Goal: Task Accomplishment & Management: Complete application form

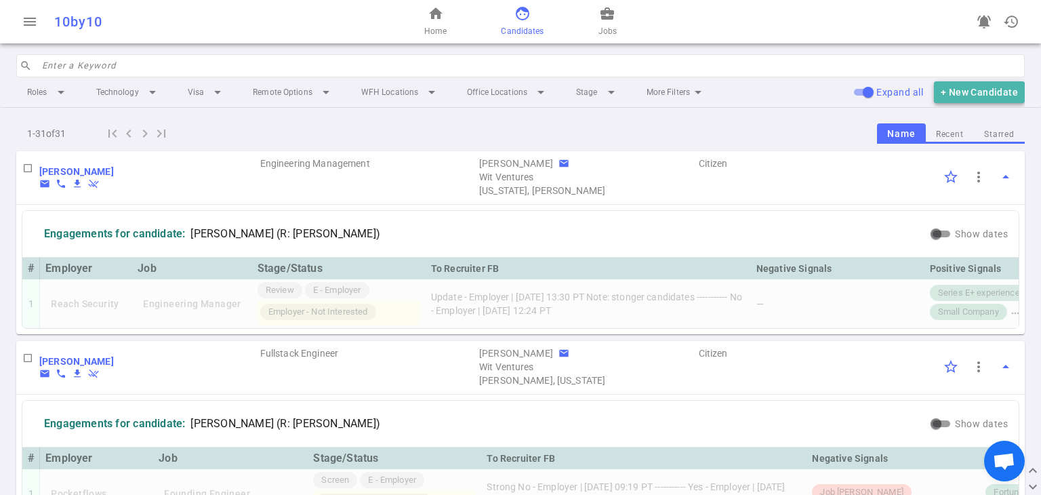
click at [974, 92] on button "+ New Candidate" at bounding box center [979, 92] width 91 height 22
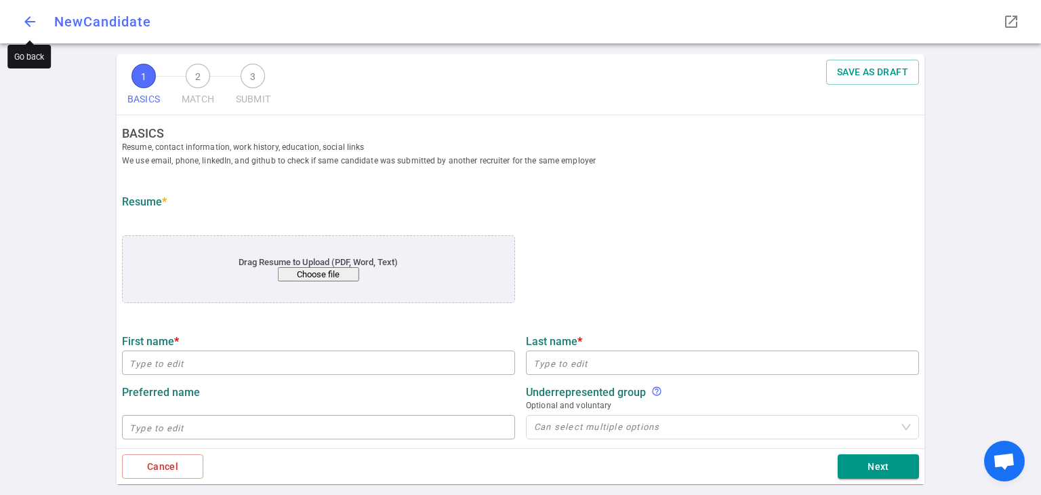
click at [30, 22] on span "arrow_back" at bounding box center [30, 22] width 16 height 16
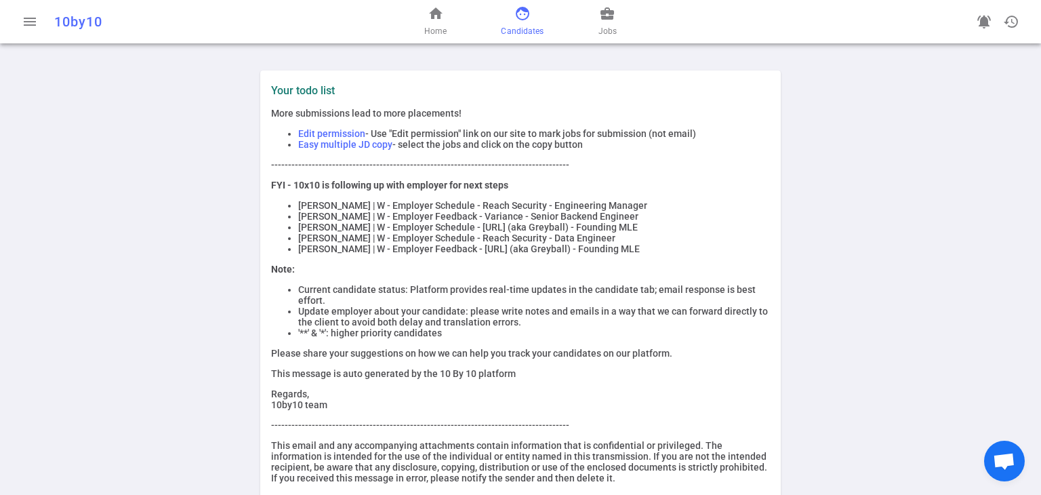
click at [522, 16] on span "face" at bounding box center [522, 13] width 16 height 16
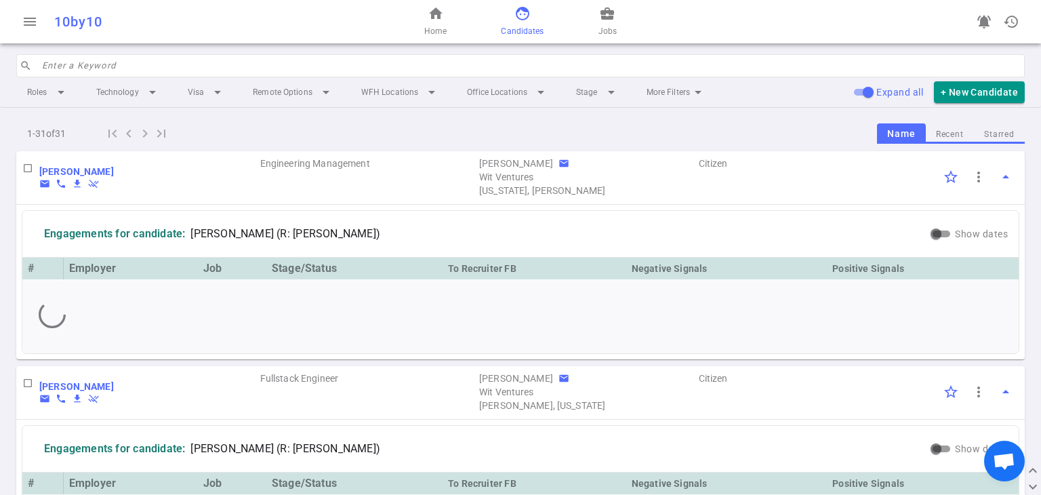
click at [220, 66] on input "search" at bounding box center [529, 66] width 975 height 22
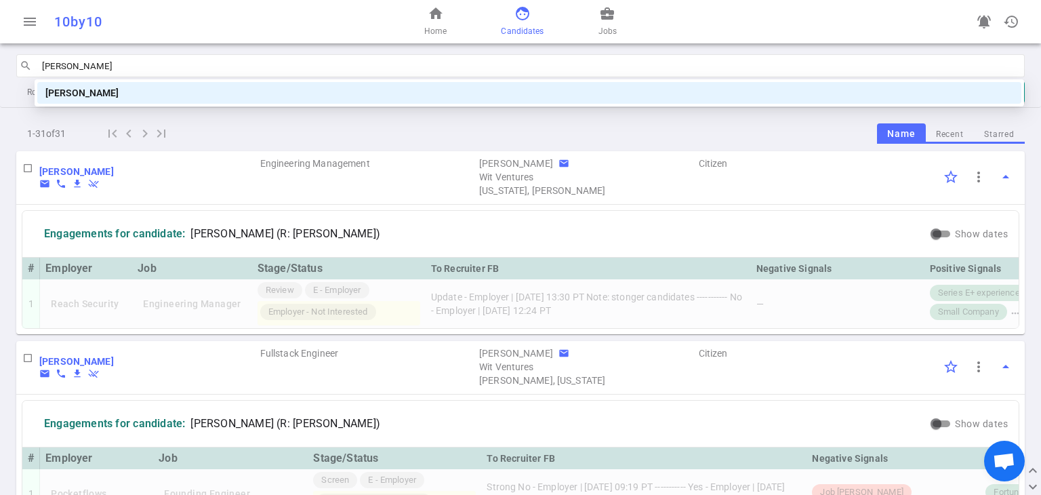
type input "[PERSON_NAME]"
click at [141, 82] on div "[PERSON_NAME]" at bounding box center [529, 93] width 984 height 22
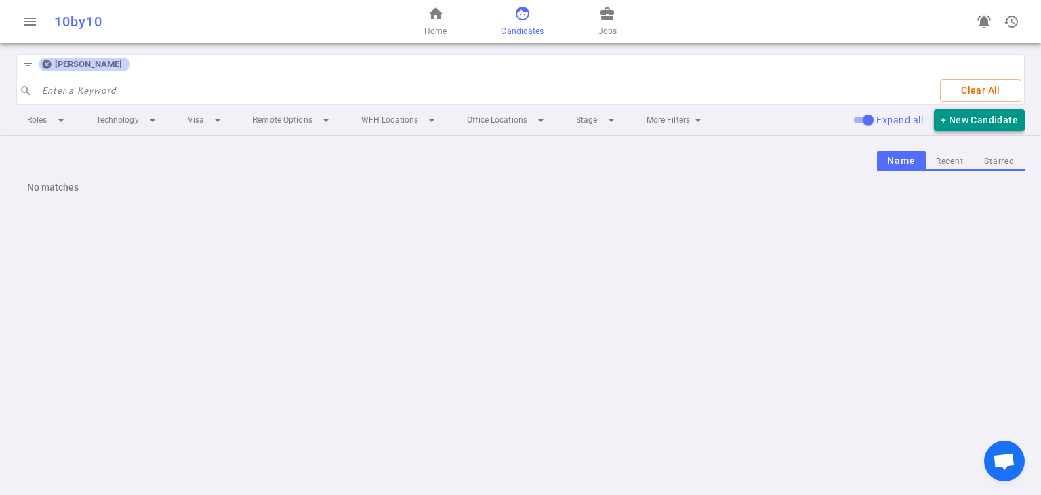
click at [989, 115] on button "+ New Candidate" at bounding box center [979, 120] width 91 height 22
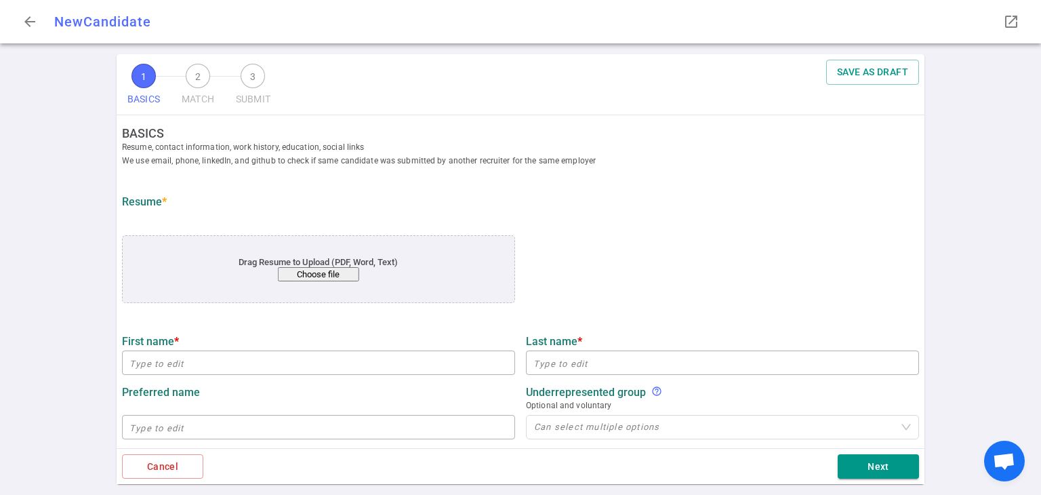
click at [303, 276] on button "Choose file" at bounding box center [318, 274] width 81 height 14
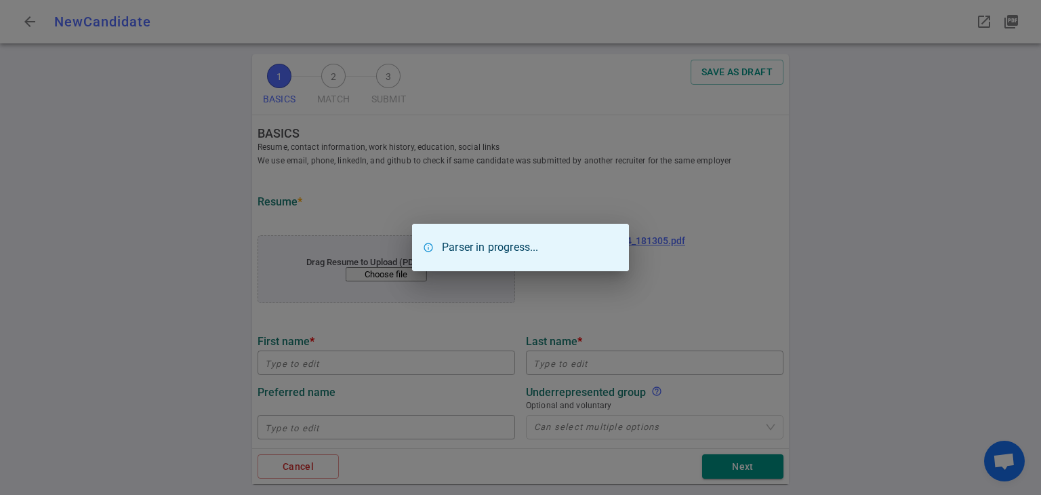
type input "[PERSON_NAME]"
type input "[EMAIL_ADDRESS][DOMAIN_NAME]"
type input "[URL][DOMAIN_NAME]"
type input "Abbvie"
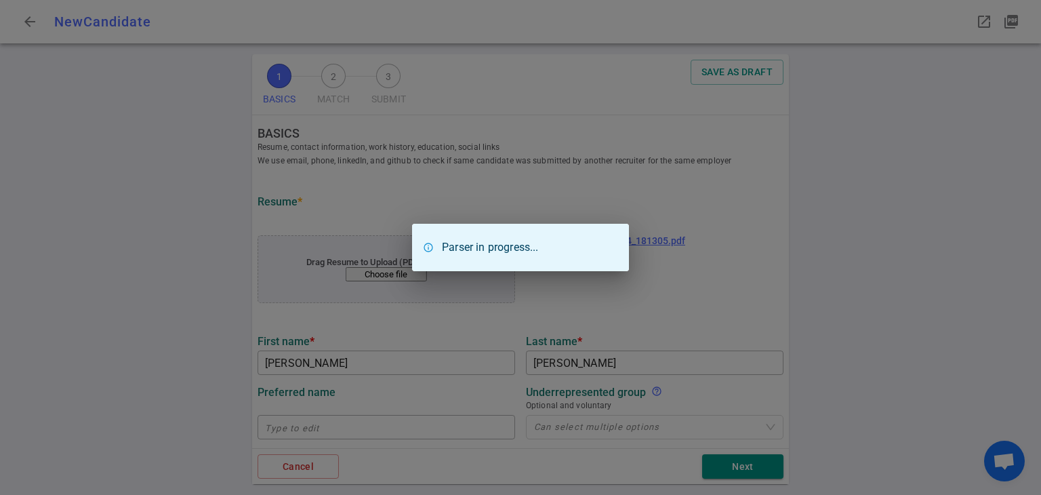
type textarea "Sr. Engineering Manager"
type input "17.1"
type input "[US_STATE][GEOGRAPHIC_DATA]"
type input "Information Technology Management"
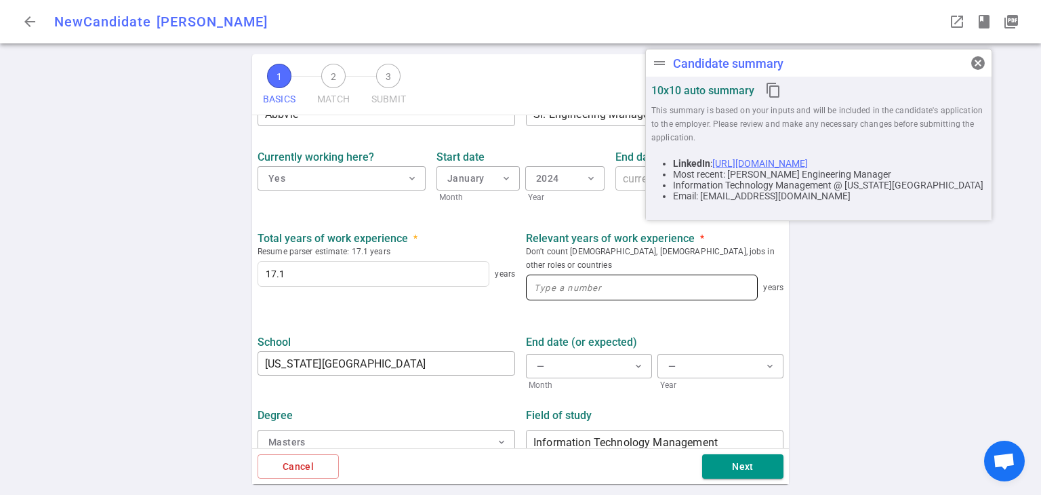
scroll to position [608, 0]
click at [552, 274] on input at bounding box center [642, 286] width 230 height 24
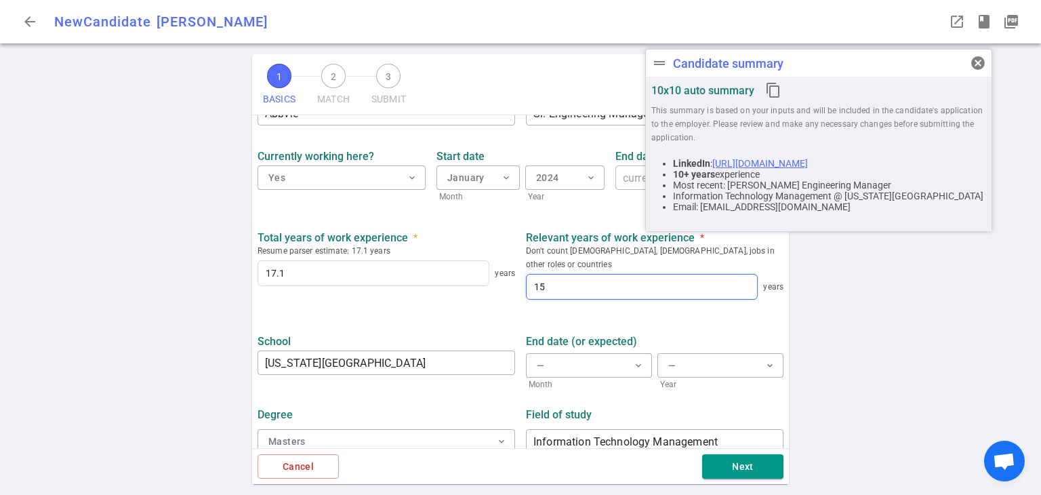
scroll to position [609, 0]
type input "17"
click at [724, 464] on button "Next" at bounding box center [742, 466] width 81 height 25
click at [973, 60] on span "cancel" at bounding box center [978, 63] width 16 height 16
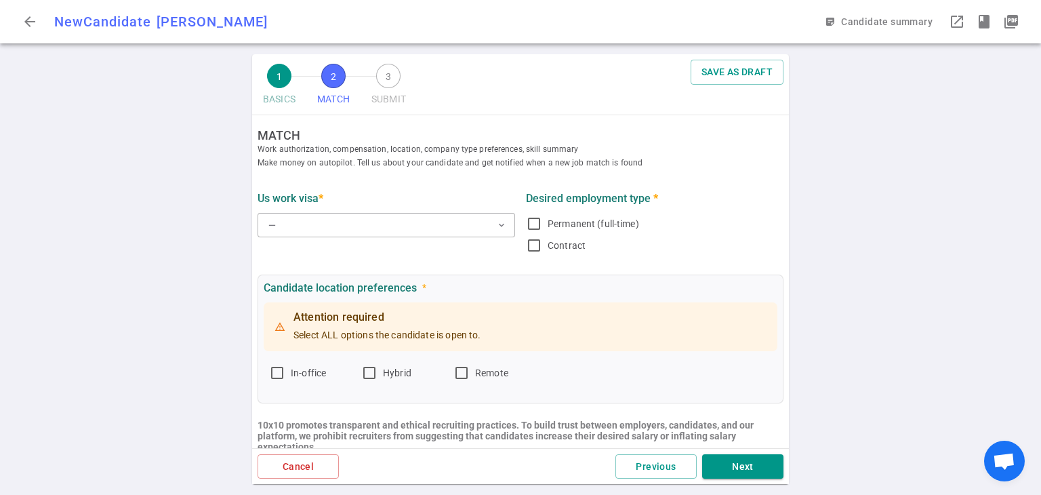
scroll to position [0, 0]
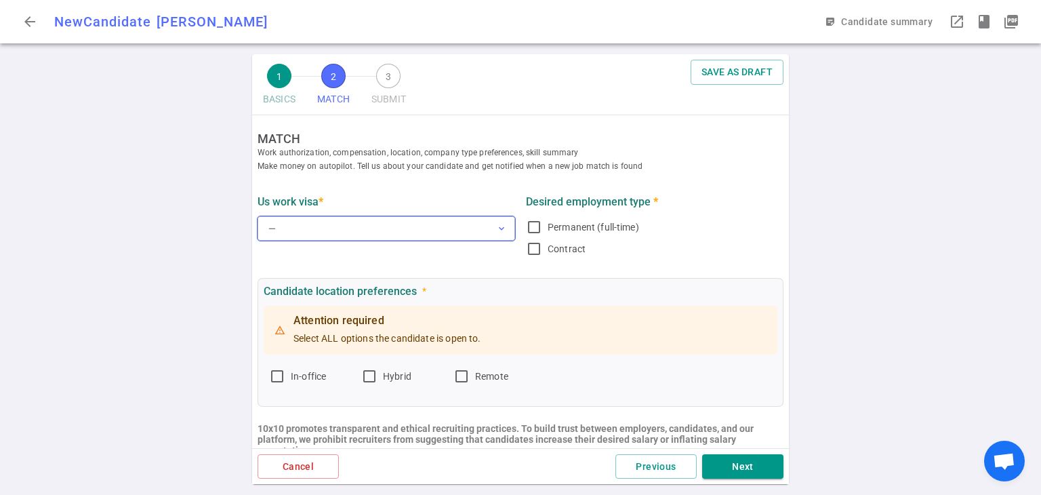
click at [370, 232] on button "— expand_more" at bounding box center [387, 228] width 258 height 24
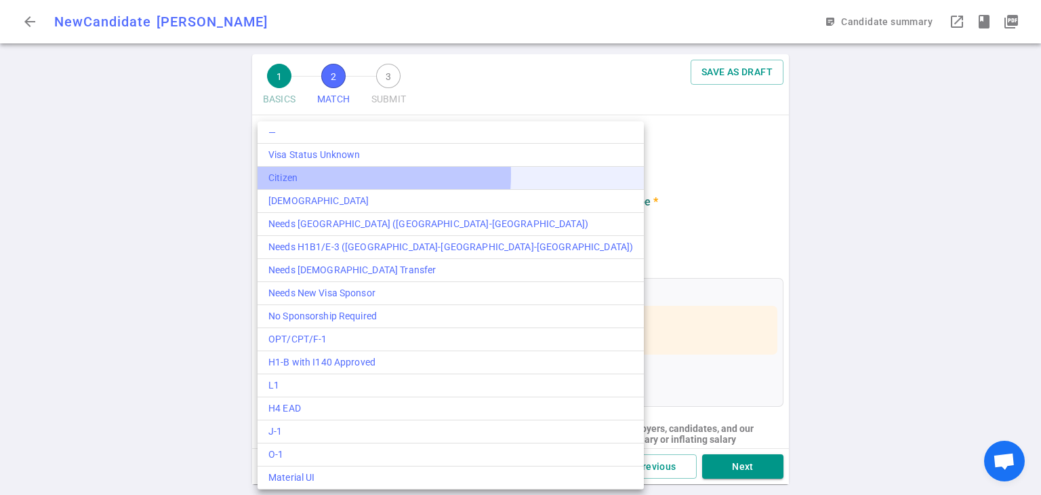
click at [310, 174] on div "Citizen" at bounding box center [450, 178] width 365 height 14
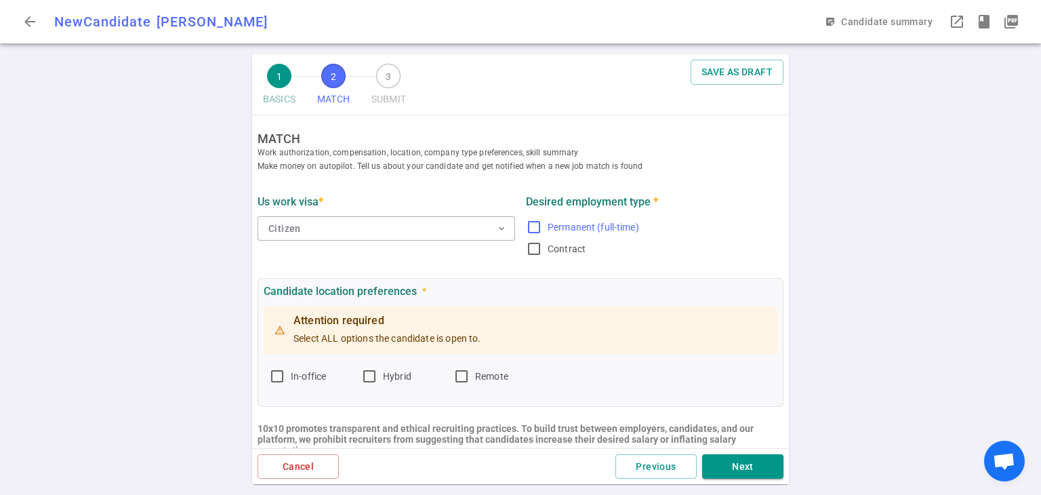
click at [530, 226] on input "Permanent (full-time)" at bounding box center [534, 227] width 16 height 16
checkbox input "true"
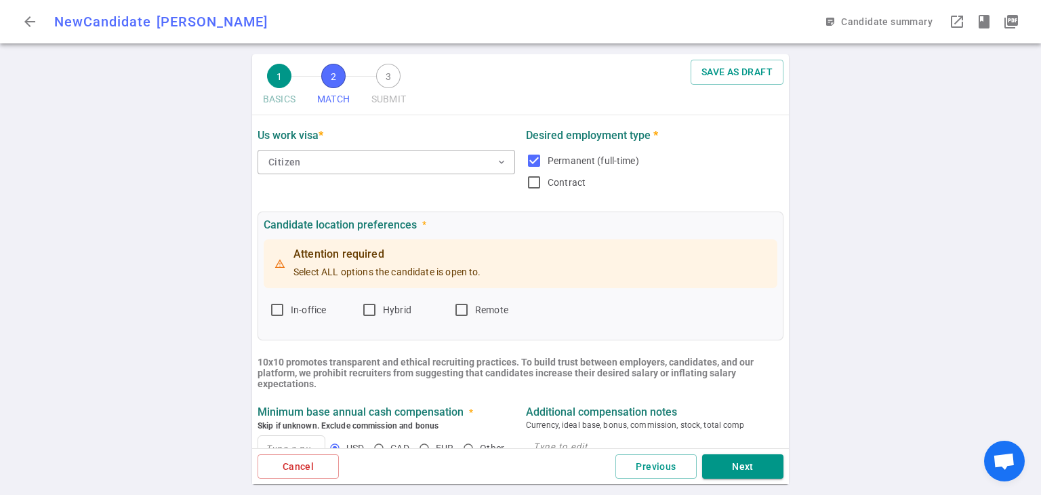
scroll to position [68, 0]
click at [463, 304] on input "Remote" at bounding box center [461, 308] width 16 height 16
checkbox input "true"
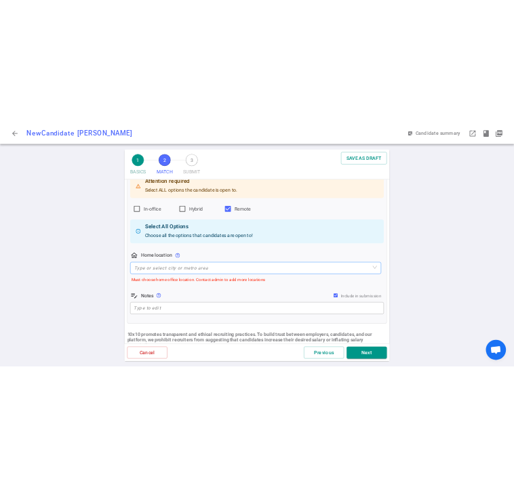
scroll to position [203, 0]
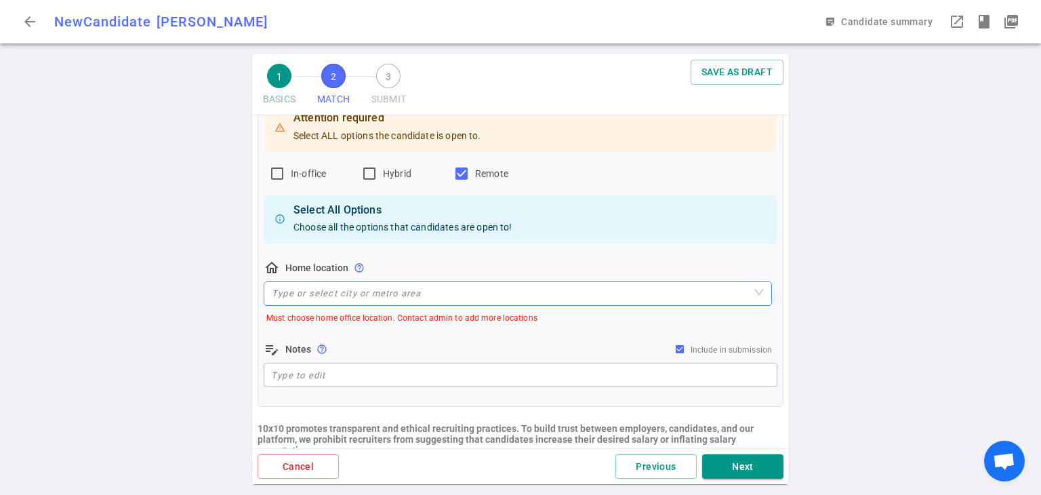
click at [328, 289] on input "search" at bounding box center [518, 293] width 492 height 23
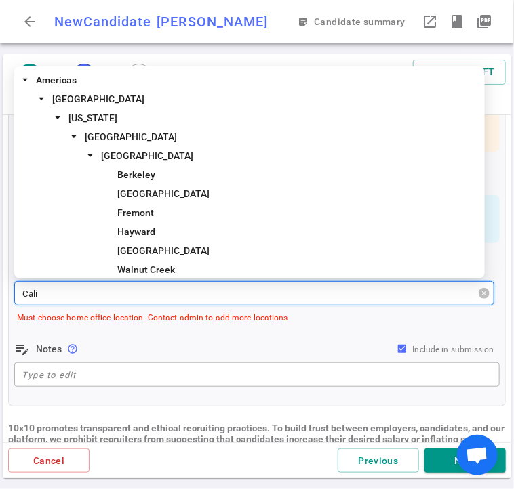
type input "Calif"
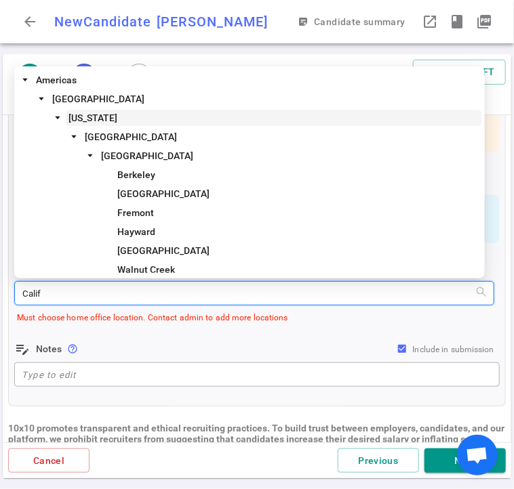
click at [80, 112] on span "California" at bounding box center [92, 117] width 49 height 11
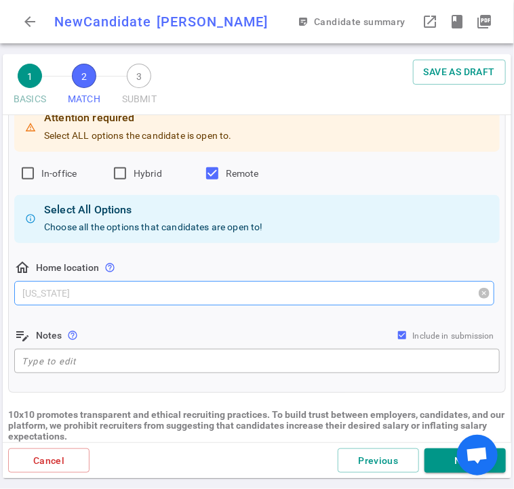
click at [90, 289] on span "California" at bounding box center [254, 293] width 464 height 20
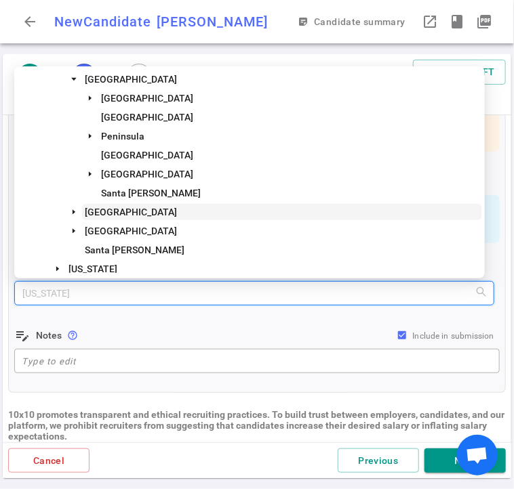
scroll to position [134, 0]
click at [157, 216] on span "Los Angeles Area" at bounding box center [282, 211] width 400 height 16
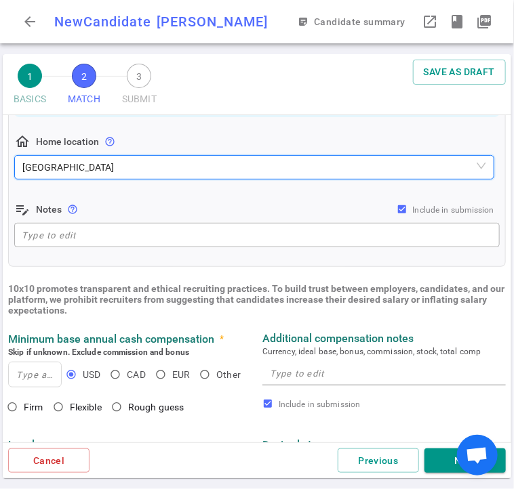
scroll to position [338, 0]
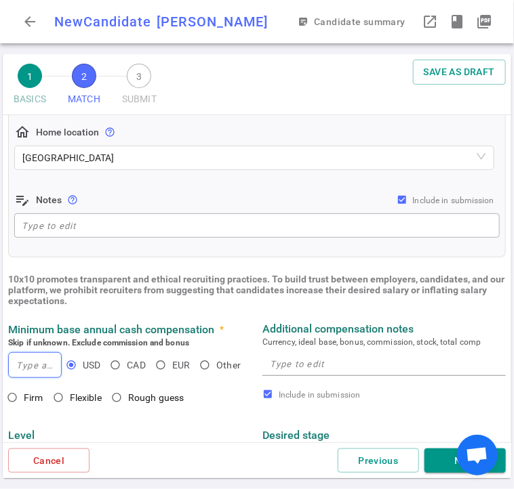
click at [24, 369] on input at bounding box center [35, 365] width 52 height 24
type input "240,000"
click at [8, 400] on input "Firm" at bounding box center [12, 397] width 23 height 23
radio input "true"
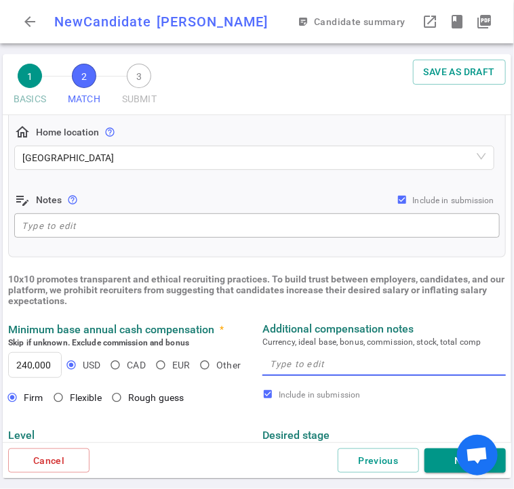
paste textarea "Comp Target: $240K - $250K base, could be flexible depending on the total compe…"
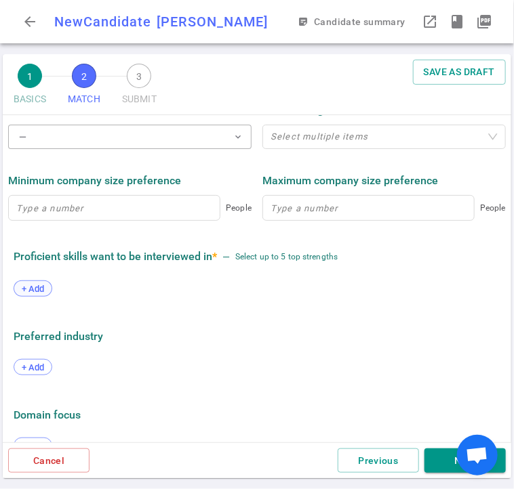
type textarea "Comp Target: $240K - $250K base, could be flexible depending on the total compe…"
click at [33, 289] on span "+ Add" at bounding box center [33, 289] width 32 height 10
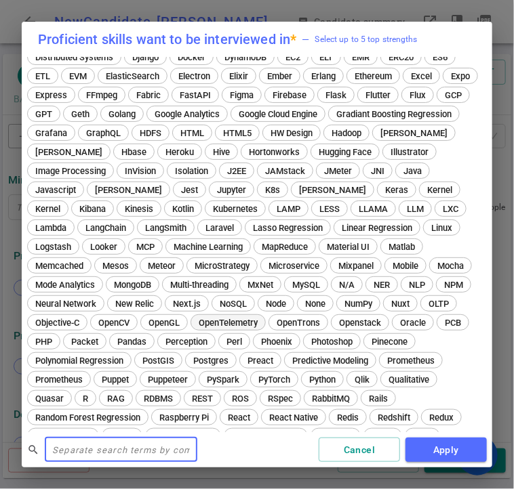
scroll to position [232, 0]
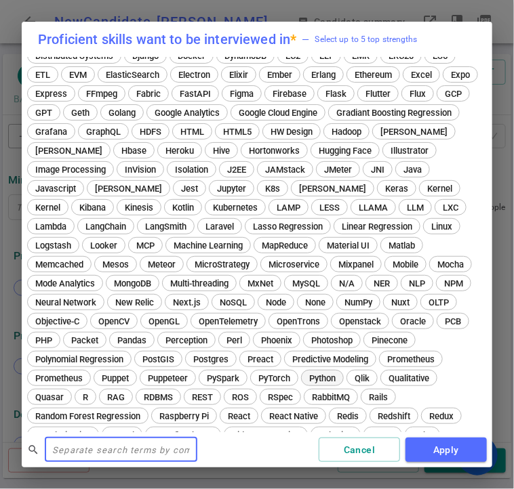
click at [323, 380] on span "Python" at bounding box center [322, 378] width 36 height 10
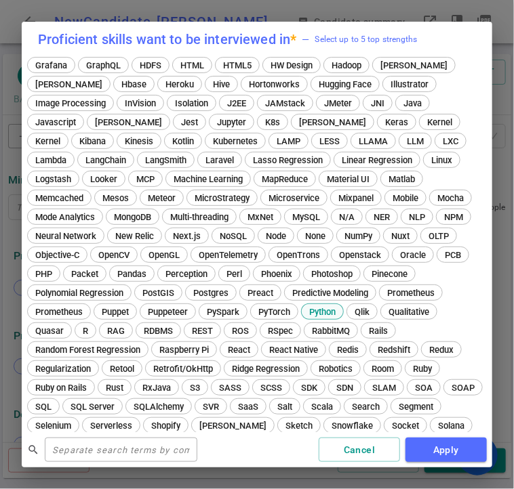
scroll to position [360, 0]
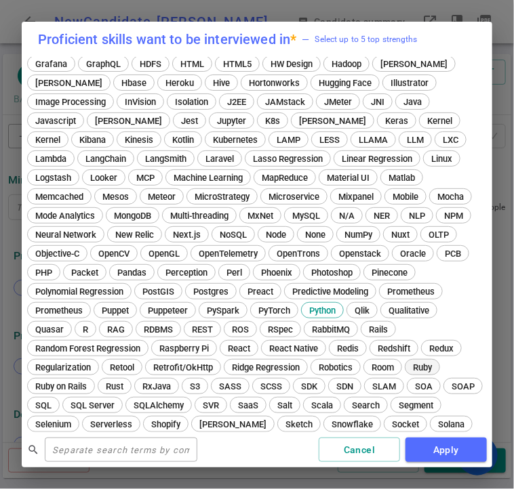
click at [424, 369] on span "Ruby" at bounding box center [422, 368] width 28 height 10
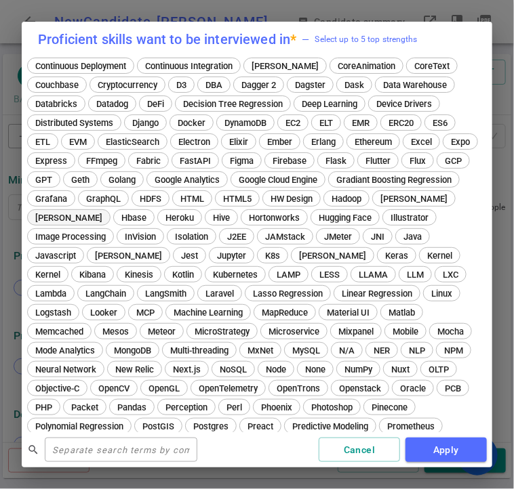
scroll to position [225, 0]
click at [104, 182] on span "Golang" at bounding box center [122, 180] width 37 height 10
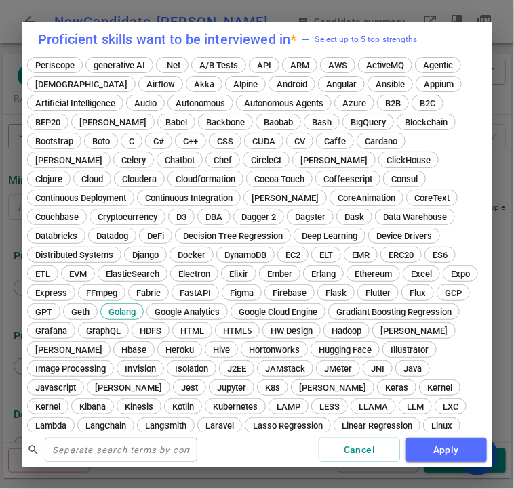
scroll to position [89, 0]
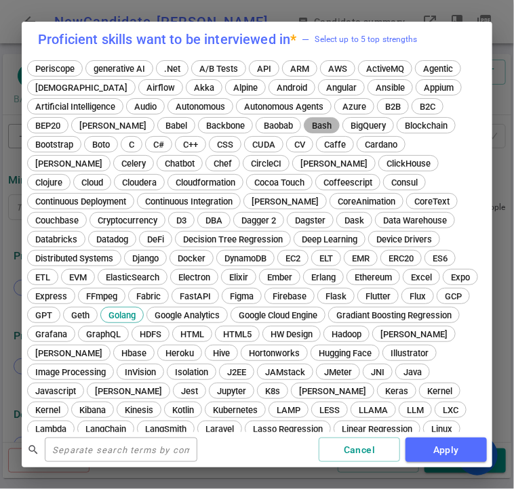
click at [307, 123] on span "Bash" at bounding box center [321, 126] width 29 height 10
click at [173, 259] on span "Docker" at bounding box center [191, 258] width 37 height 10
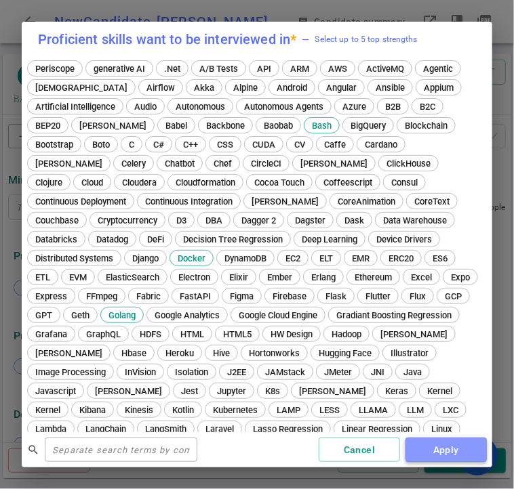
click at [432, 456] on button "Apply" at bounding box center [445, 450] width 81 height 25
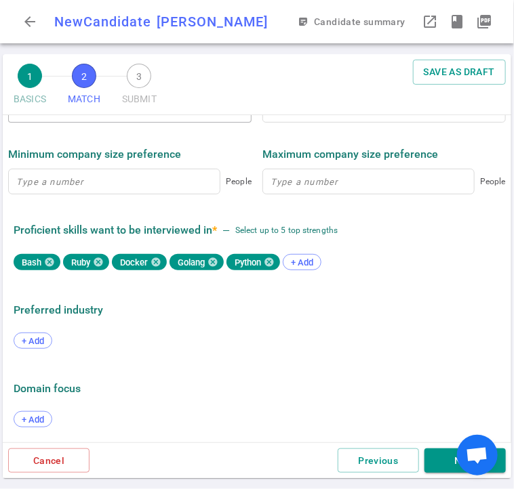
scroll to position [703, 0]
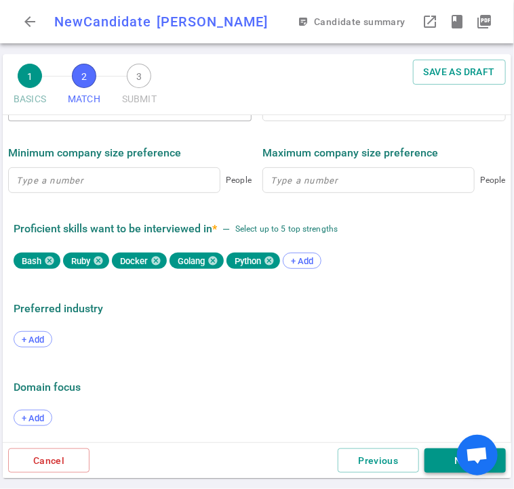
click at [442, 459] on button "Next" at bounding box center [464, 461] width 81 height 25
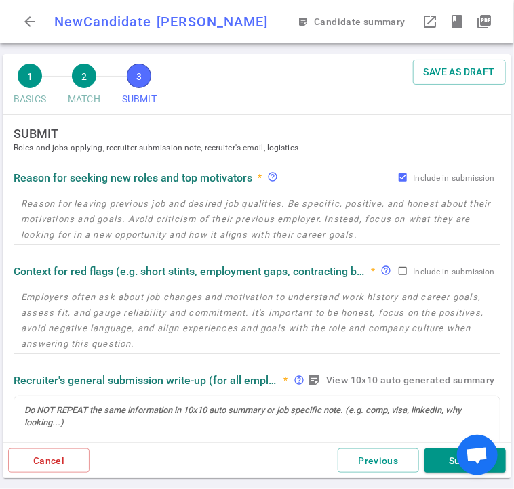
scroll to position [0, 0]
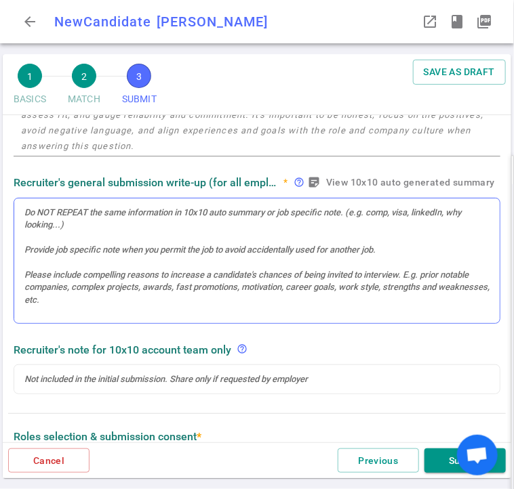
click at [87, 209] on div at bounding box center [256, 213] width 465 height 12
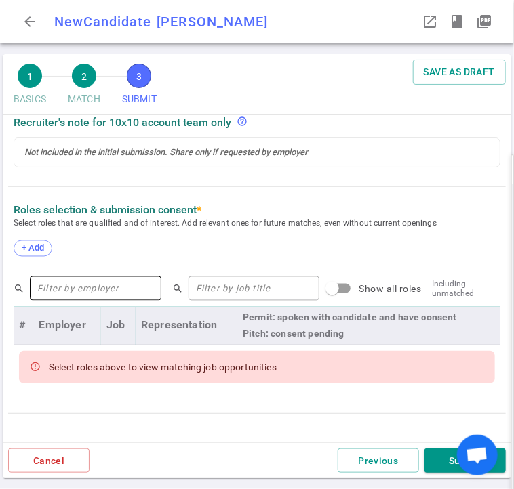
scroll to position [558, 0]
click at [33, 250] on span "+ Add" at bounding box center [33, 248] width 32 height 10
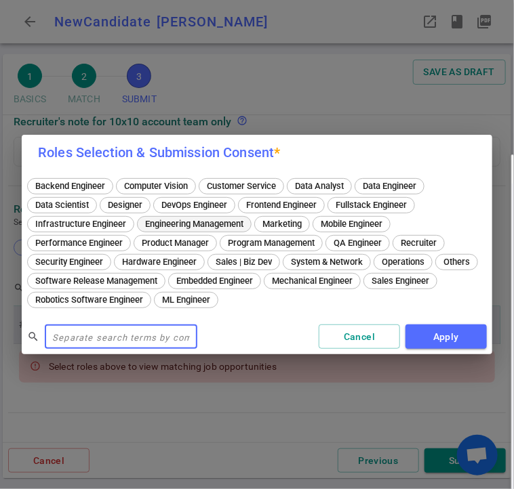
click at [187, 228] on span "Engineering Management" at bounding box center [194, 224] width 108 height 10
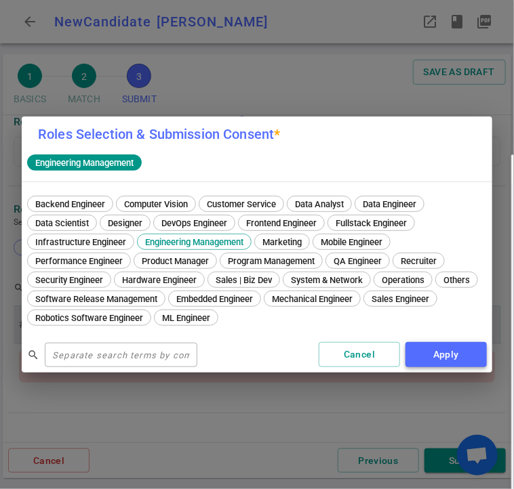
click at [426, 360] on button "Apply" at bounding box center [445, 354] width 81 height 25
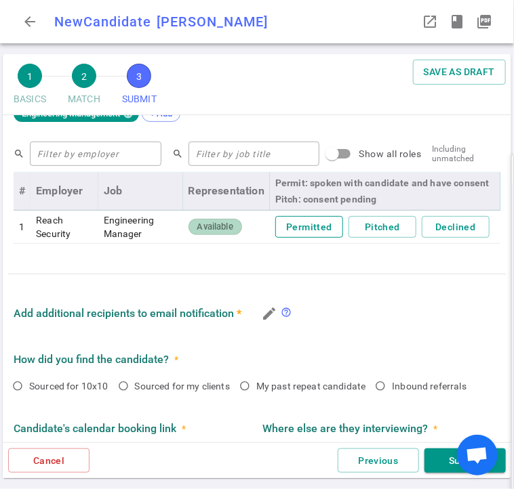
scroll to position [666, 0]
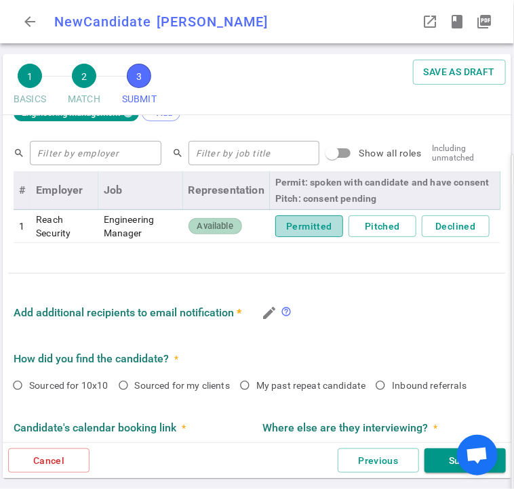
click at [306, 220] on button "Permitted" at bounding box center [309, 227] width 68 height 22
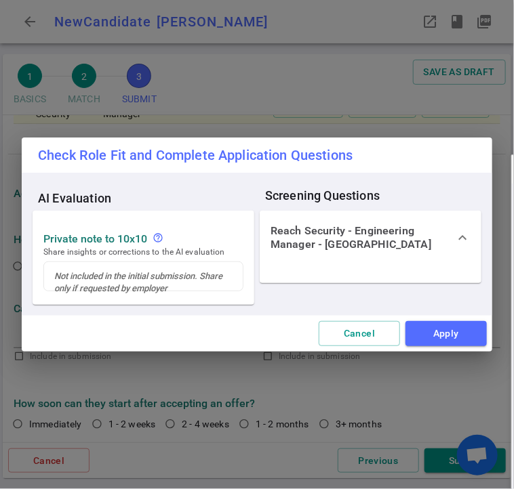
scroll to position [786, 0]
click at [434, 335] on button "Apply" at bounding box center [445, 333] width 81 height 25
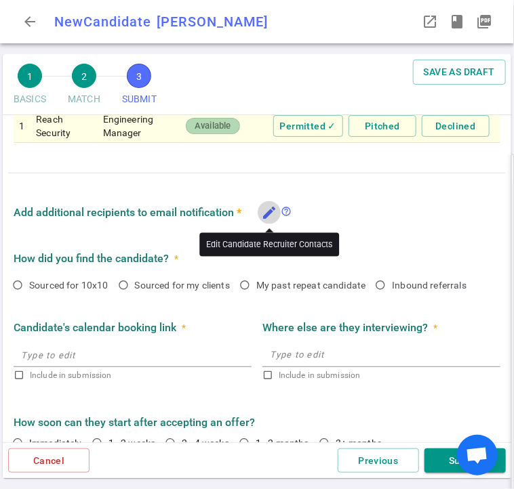
click at [277, 211] on button "edit" at bounding box center [269, 212] width 23 height 23
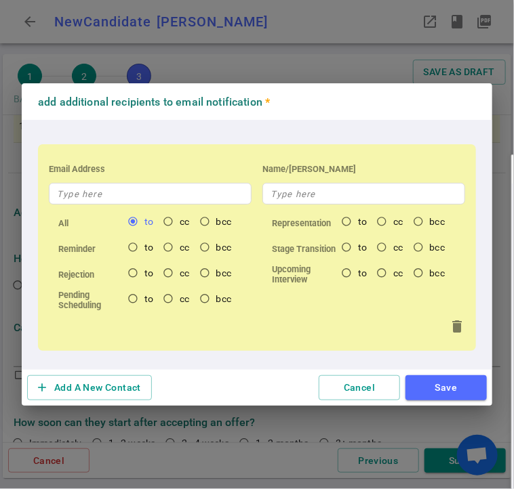
click at [152, 211] on label "to" at bounding box center [139, 221] width 37 height 23
click at [144, 211] on input "to" at bounding box center [132, 221] width 23 height 23
radio input "false"
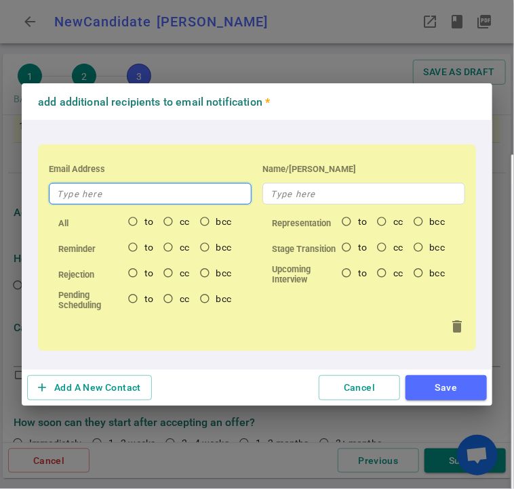
click at [153, 200] on input "text" at bounding box center [150, 194] width 203 height 22
type input "s"
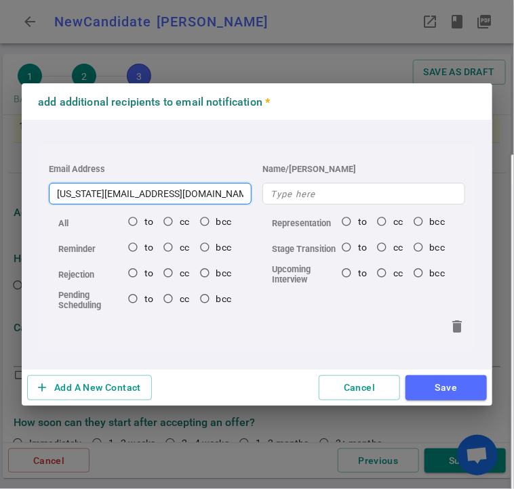
type input "virginia@witventures.net"
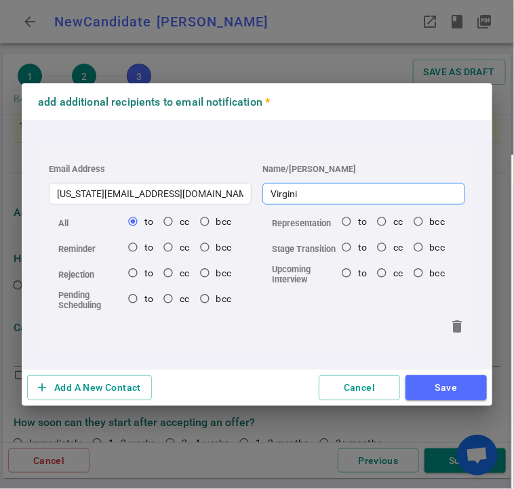
type input "Virginia"
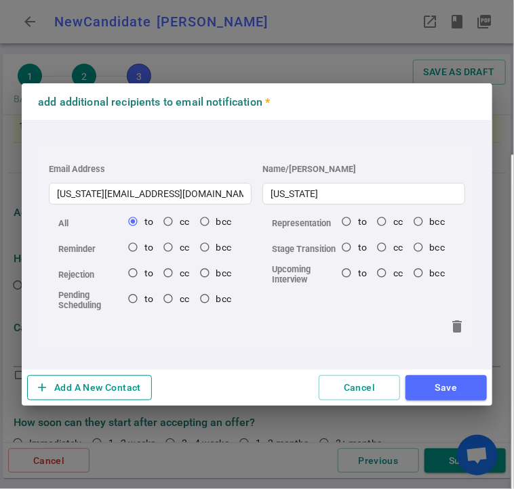
click at [87, 392] on button "add Add A New Contact" at bounding box center [89, 387] width 125 height 25
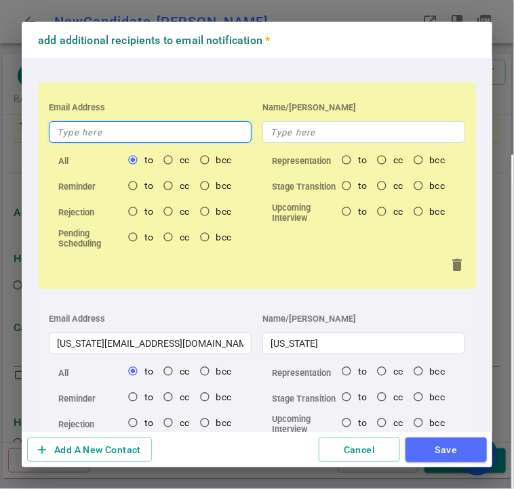
click at [138, 124] on input "text" at bounding box center [150, 132] width 203 height 22
type input "s"
radio input "true"
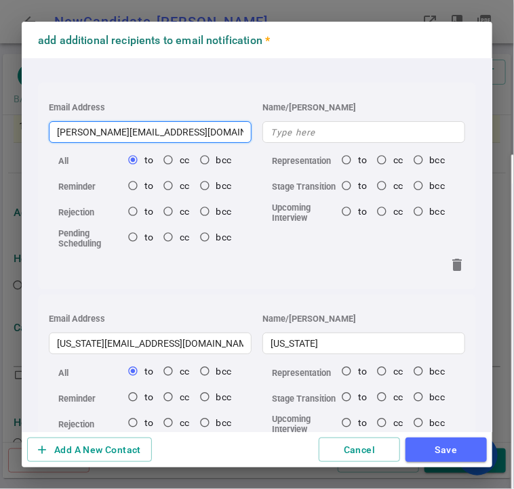
type input "sabrina@witventures.net"
radio input "true"
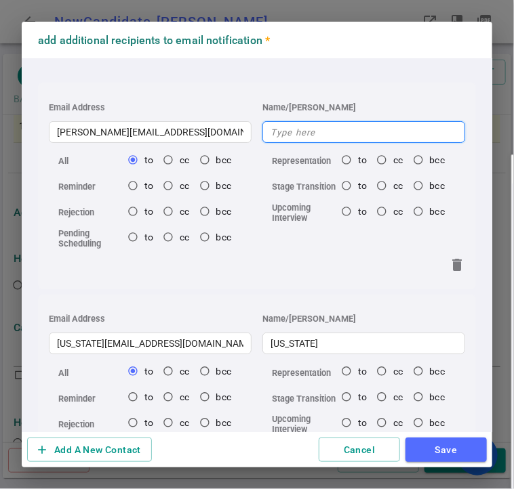
click at [346, 141] on input "text" at bounding box center [363, 132] width 203 height 22
type input "S"
radio input "true"
type input "Sabrina"
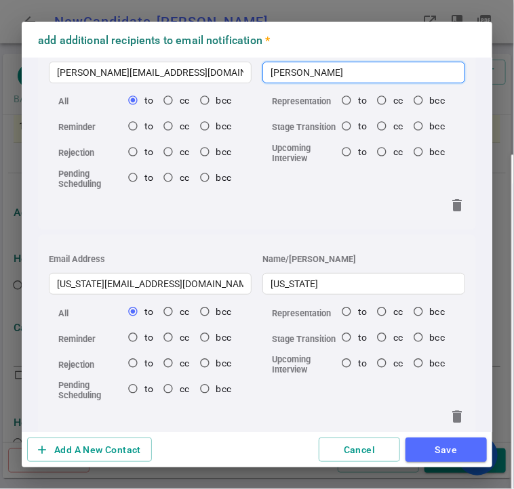
scroll to position [67, 0]
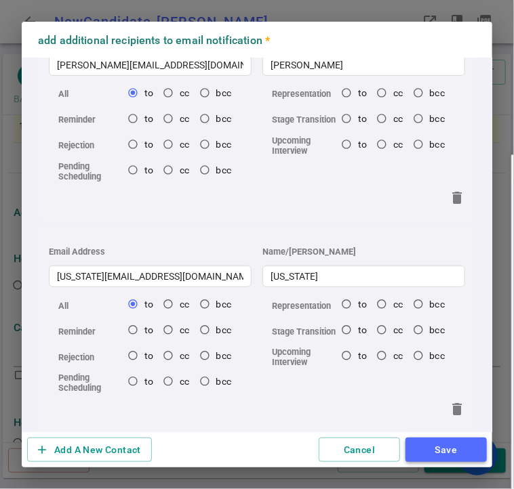
radio input "true"
click at [445, 450] on button "Save" at bounding box center [445, 450] width 81 height 25
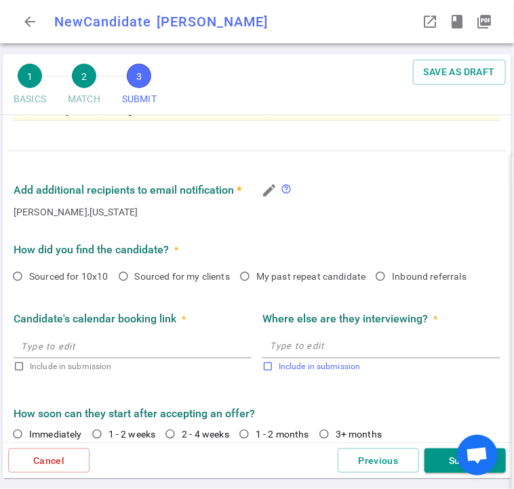
scroll to position [800, 0]
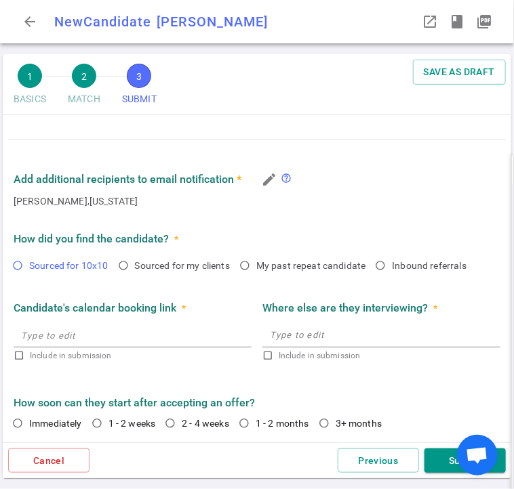
click at [16, 264] on input "Sourced for 10x10" at bounding box center [17, 265] width 23 height 23
radio input "true"
click at [174, 424] on input "2 - 4 weeks" at bounding box center [170, 423] width 23 height 23
radio input "true"
click at [431, 461] on button "Submit" at bounding box center [464, 461] width 81 height 25
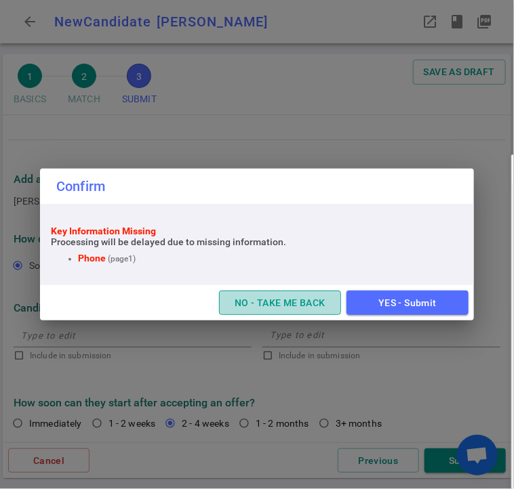
click at [294, 302] on button "NO - TAKE ME BACK" at bounding box center [280, 303] width 122 height 25
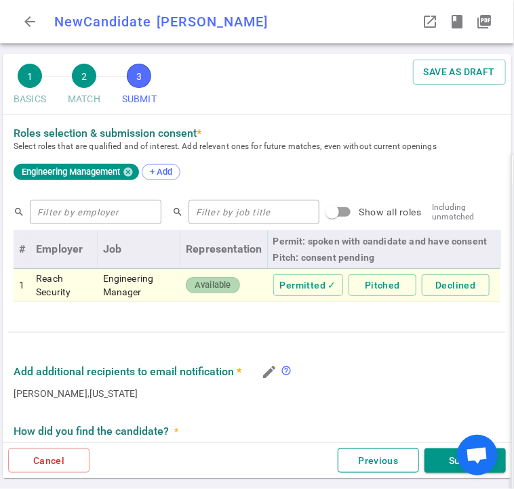
scroll to position [609, 0]
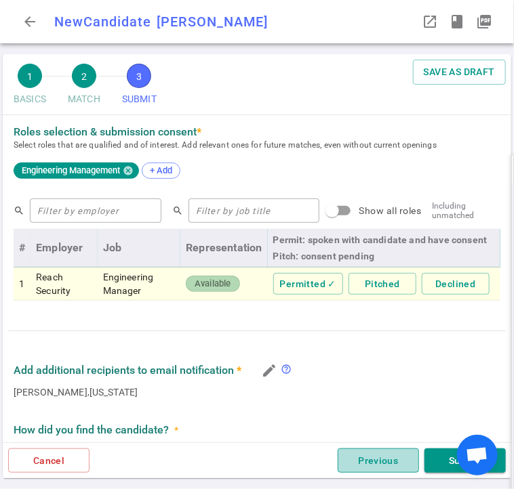
click at [380, 466] on button "Previous" at bounding box center [377, 461] width 81 height 25
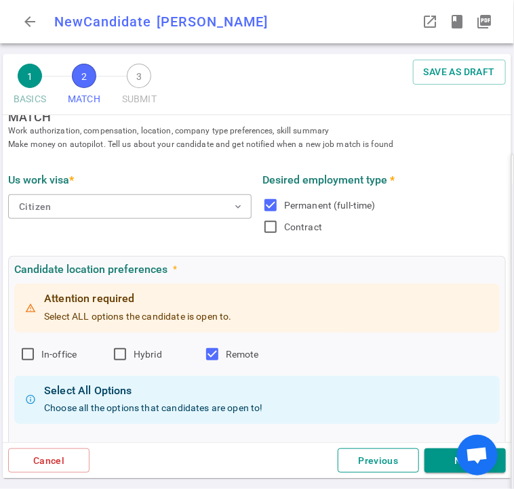
scroll to position [0, 0]
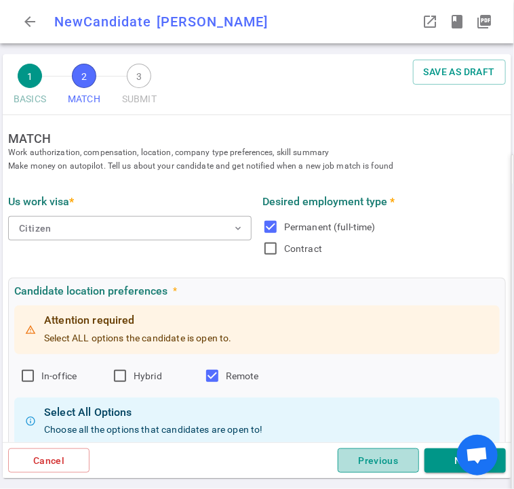
click at [379, 464] on button "Previous" at bounding box center [377, 461] width 81 height 25
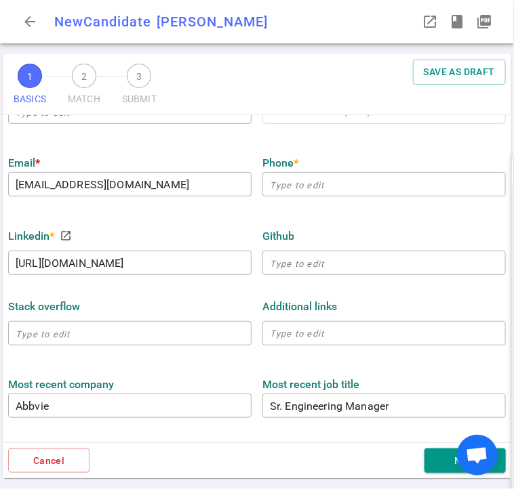
scroll to position [271, 0]
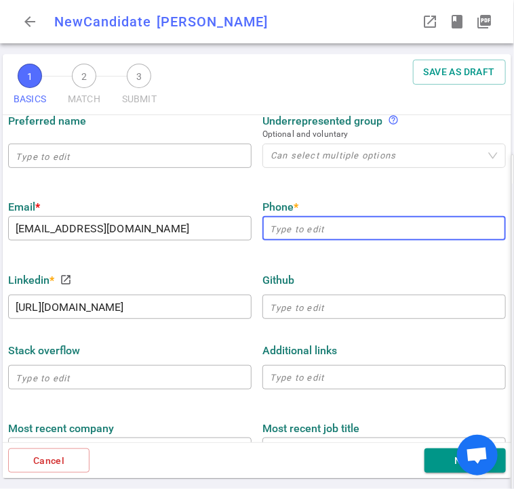
paste input "747-232-4574"
type input "747-232-4574"
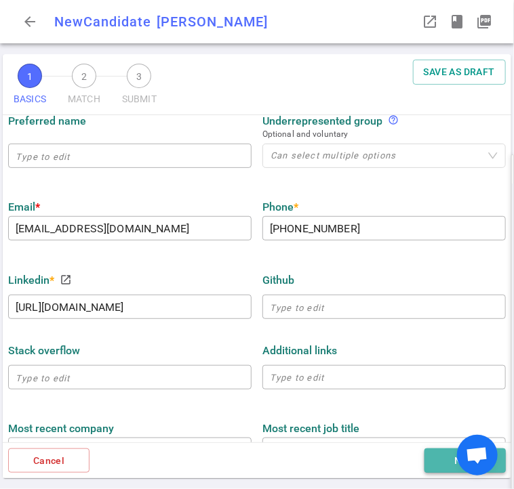
click at [450, 472] on button "Next" at bounding box center [464, 461] width 81 height 25
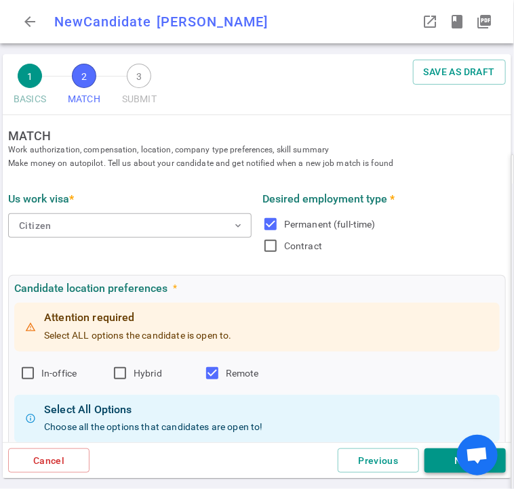
scroll to position [0, 0]
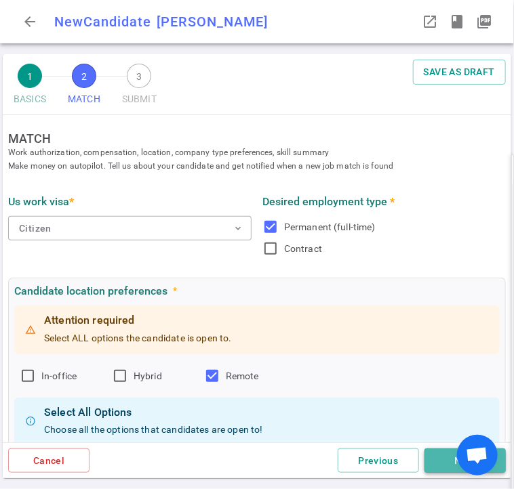
click at [442, 464] on button "Next" at bounding box center [464, 461] width 81 height 25
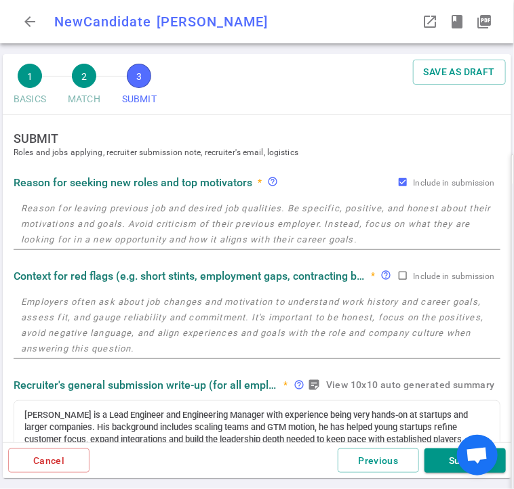
click at [439, 461] on button "Submit" at bounding box center [464, 461] width 81 height 25
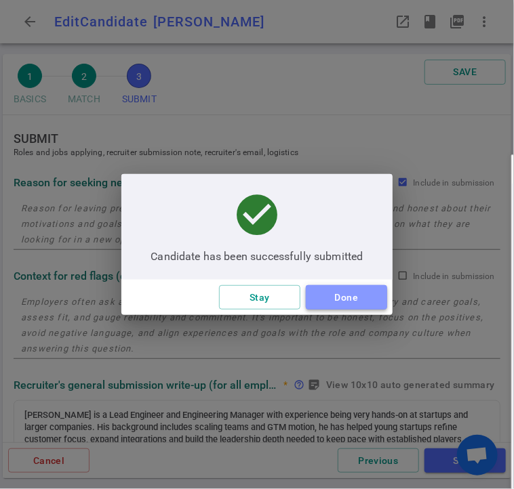
click at [360, 304] on button "Done" at bounding box center [346, 297] width 81 height 25
